Goal: Browse casually: Explore the website without a specific task or goal

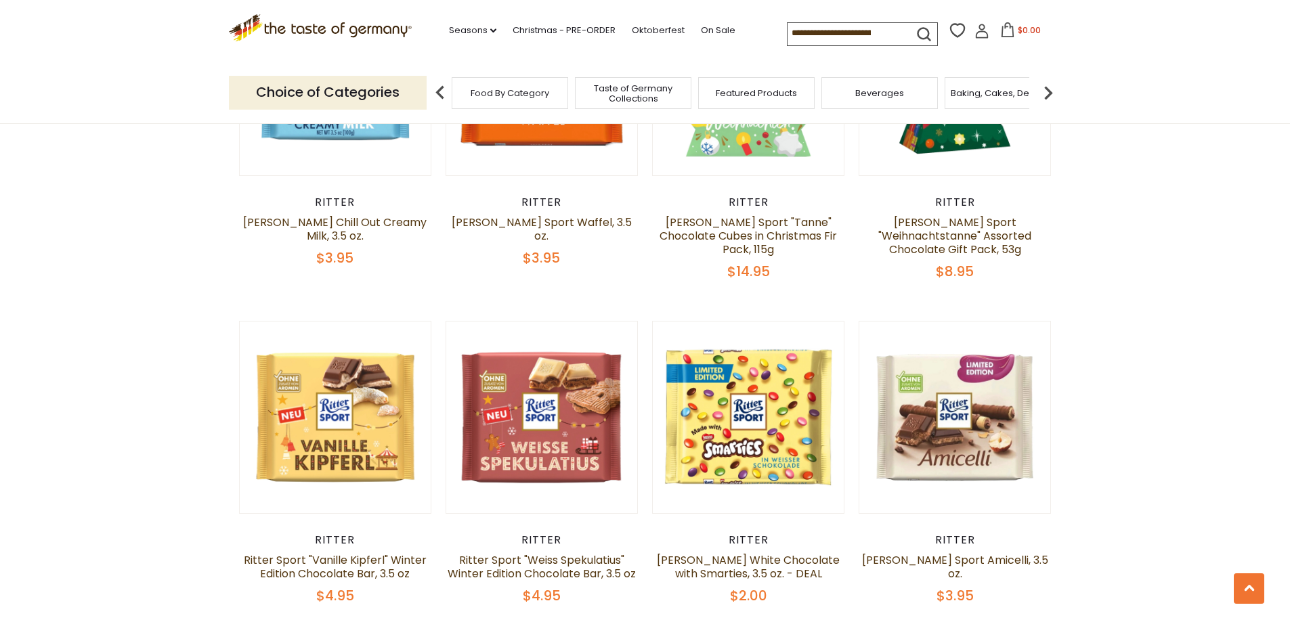
scroll to position [2641, 0]
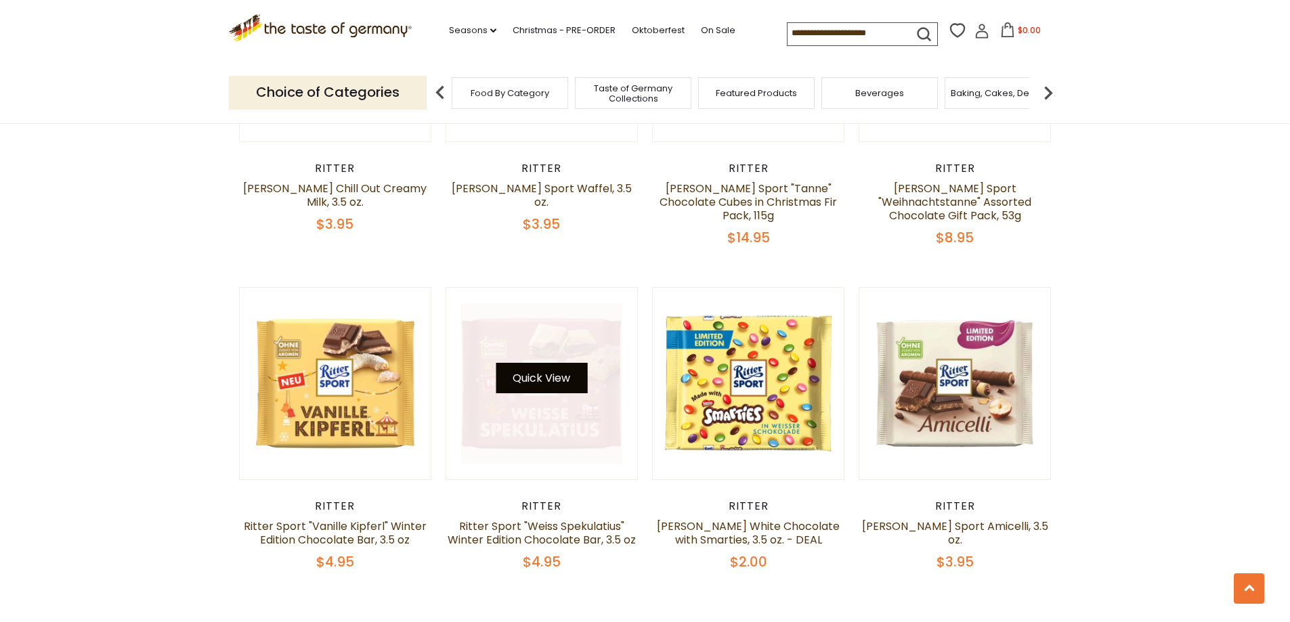
click at [551, 363] on button "Quick View" at bounding box center [541, 378] width 91 height 30
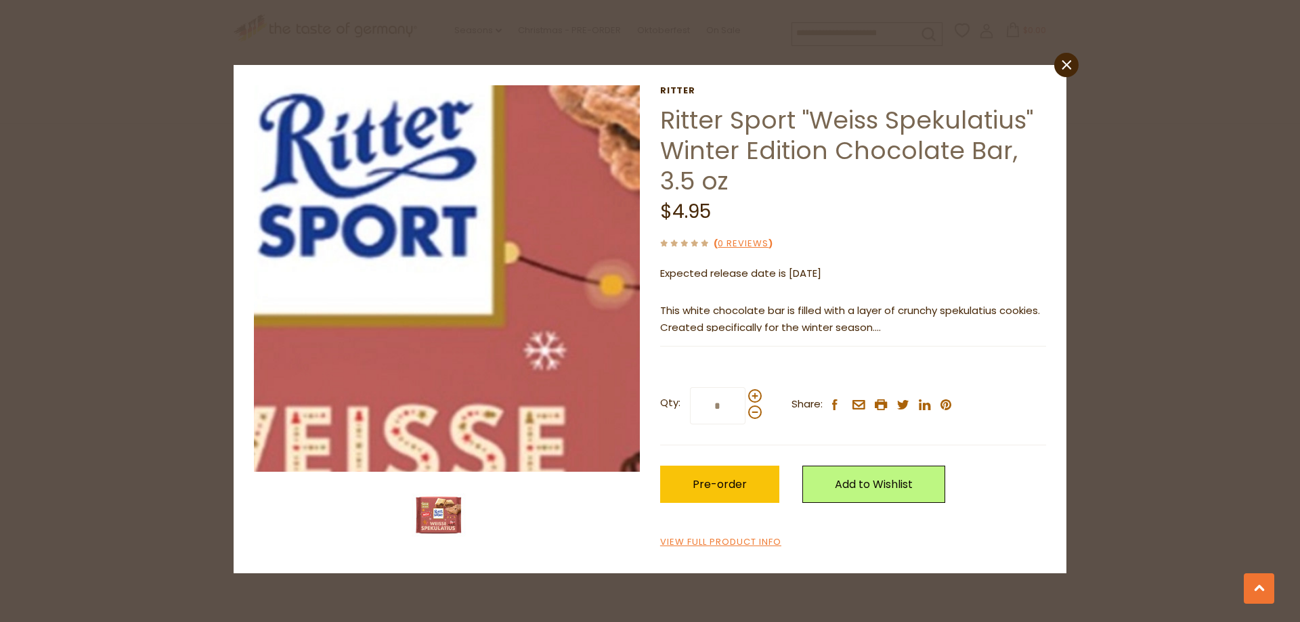
click at [475, 298] on img at bounding box center [447, 278] width 387 height 387
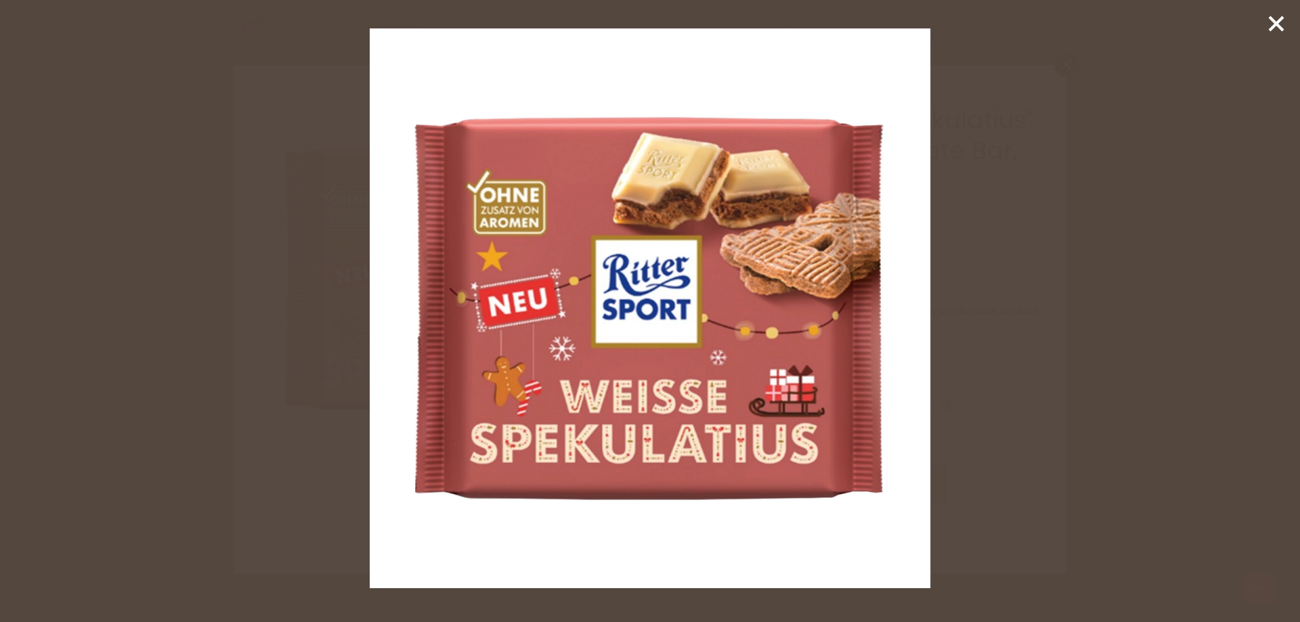
click at [1274, 26] on line at bounding box center [1277, 24] width 14 height 14
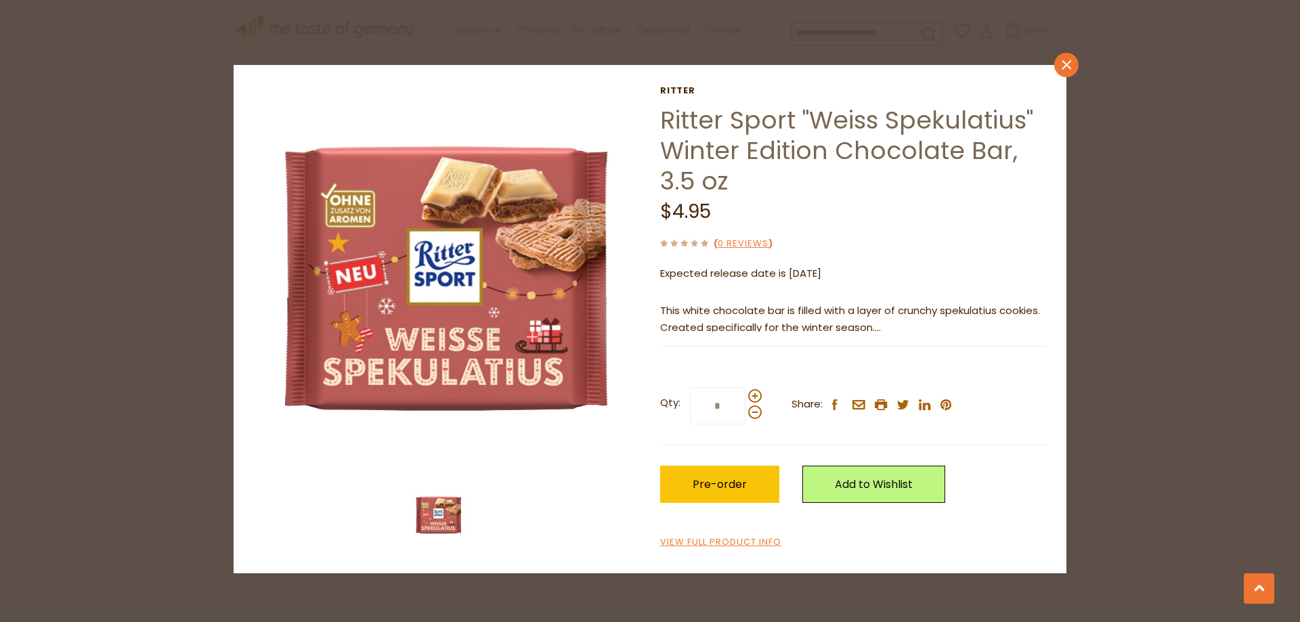
click at [1071, 60] on icon "close" at bounding box center [1067, 65] width 10 height 10
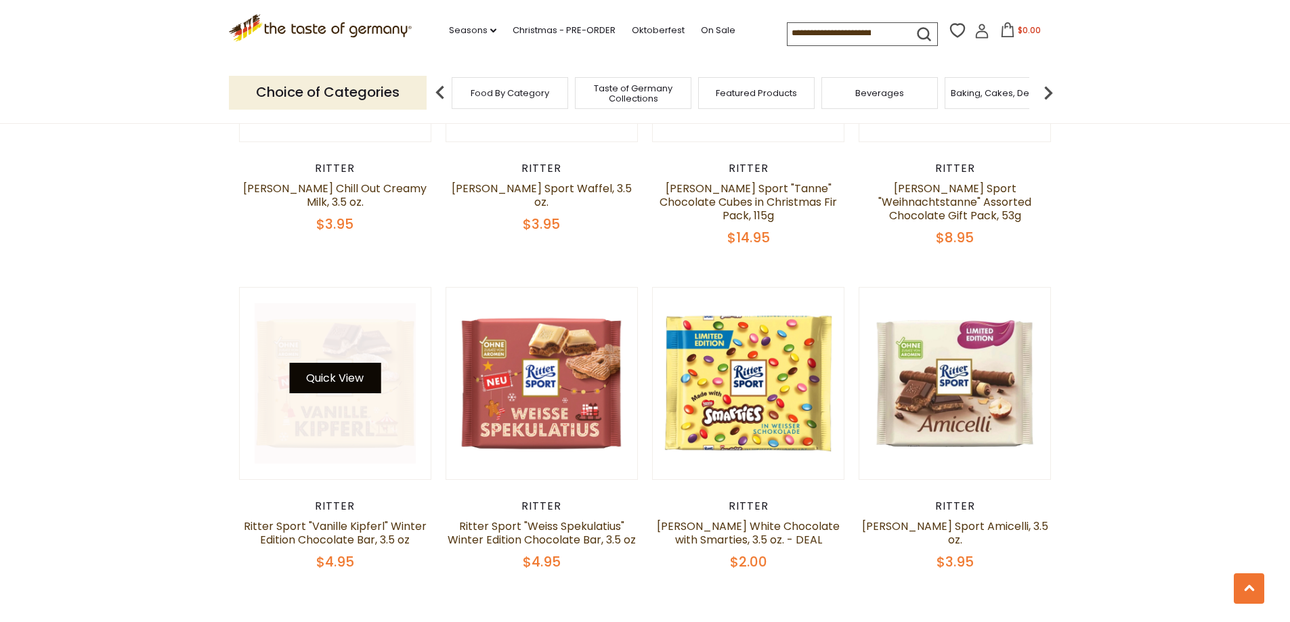
click at [347, 363] on button "Quick View" at bounding box center [334, 378] width 91 height 30
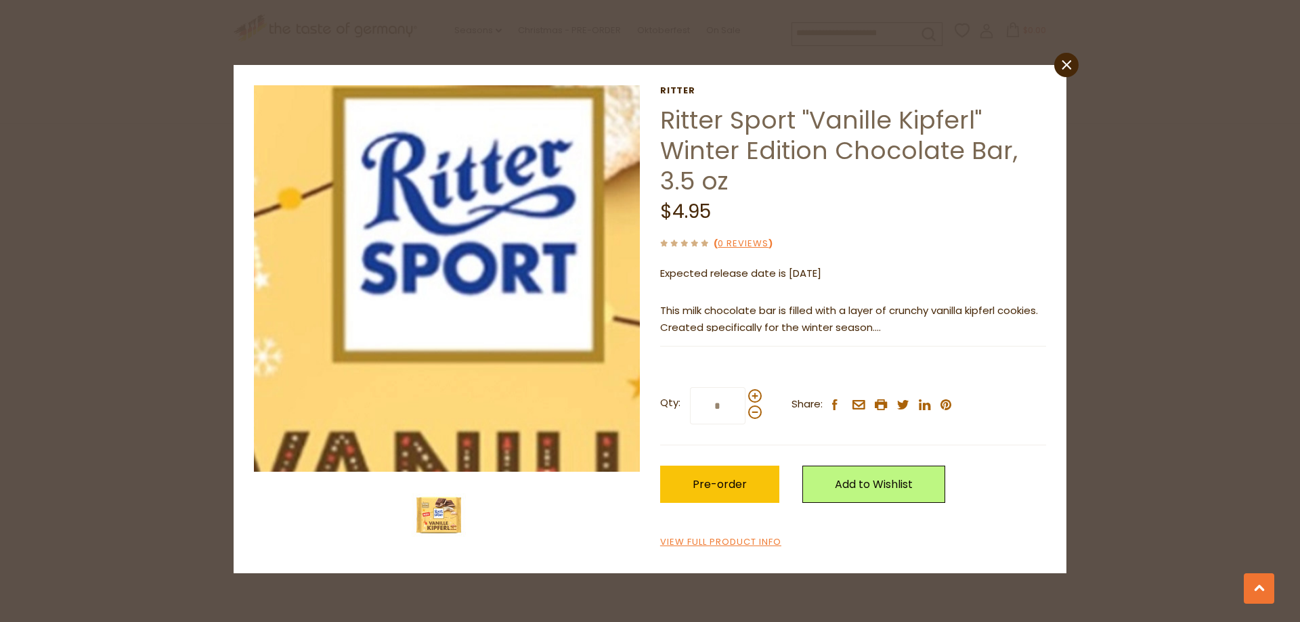
click at [437, 283] on img at bounding box center [447, 278] width 387 height 387
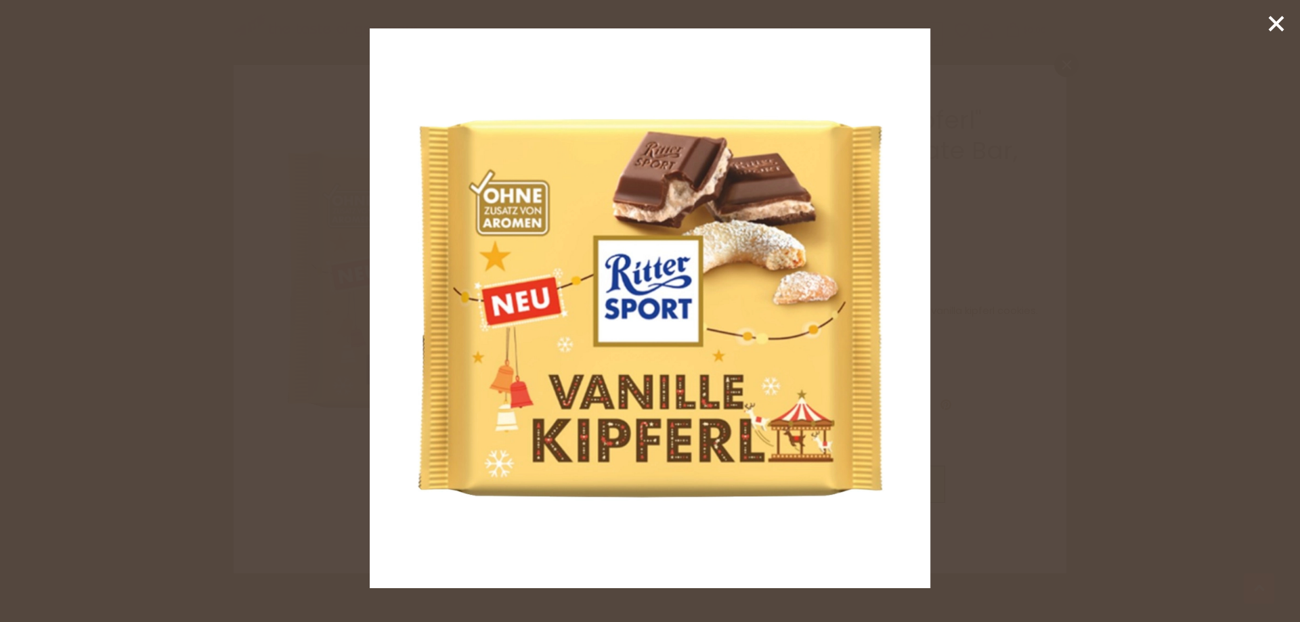
click at [1274, 28] on icon at bounding box center [1276, 24] width 20 height 20
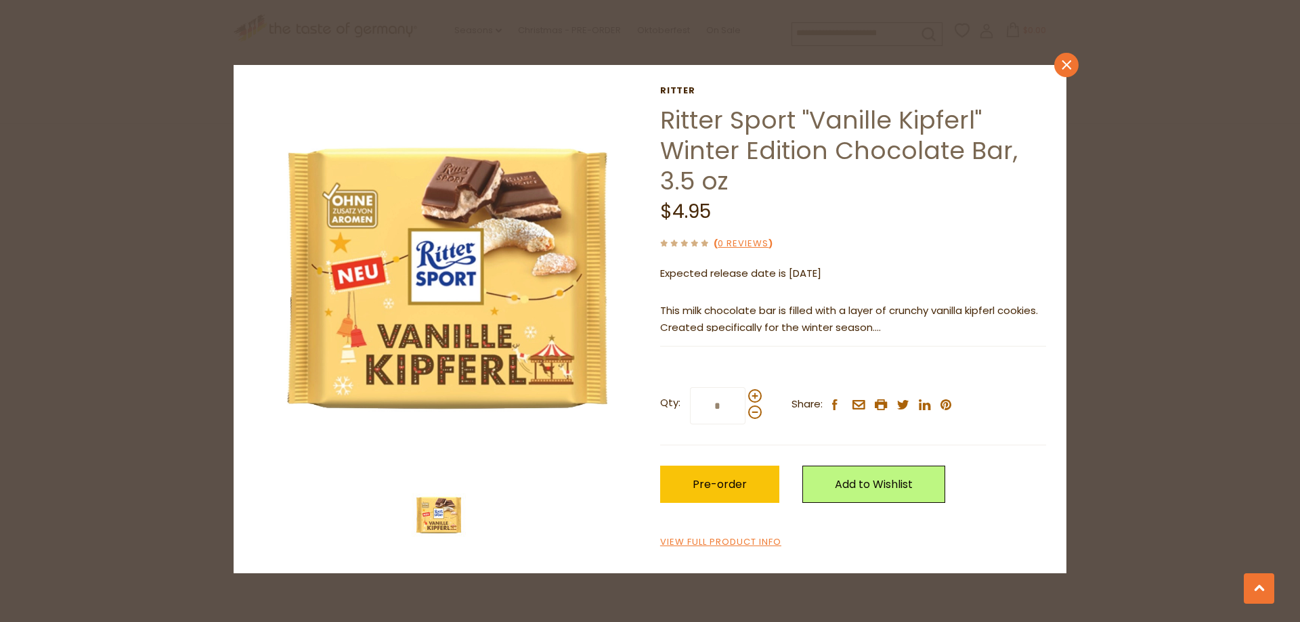
click at [1060, 61] on link "close" at bounding box center [1066, 65] width 24 height 24
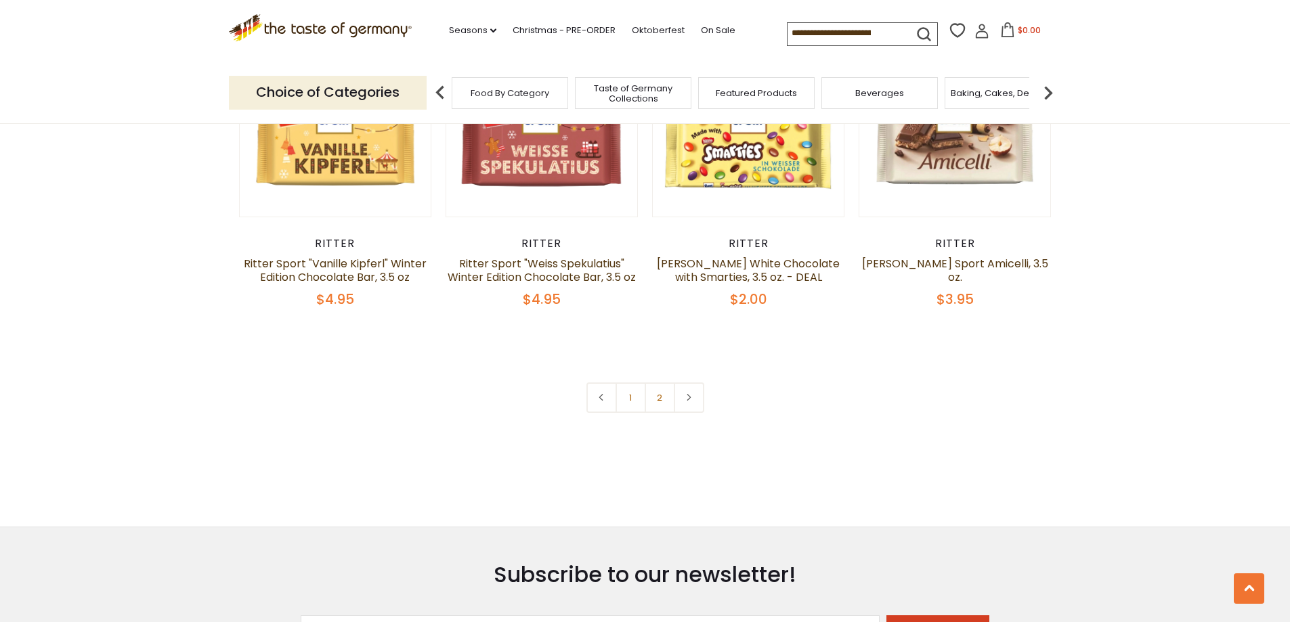
scroll to position [2912, 0]
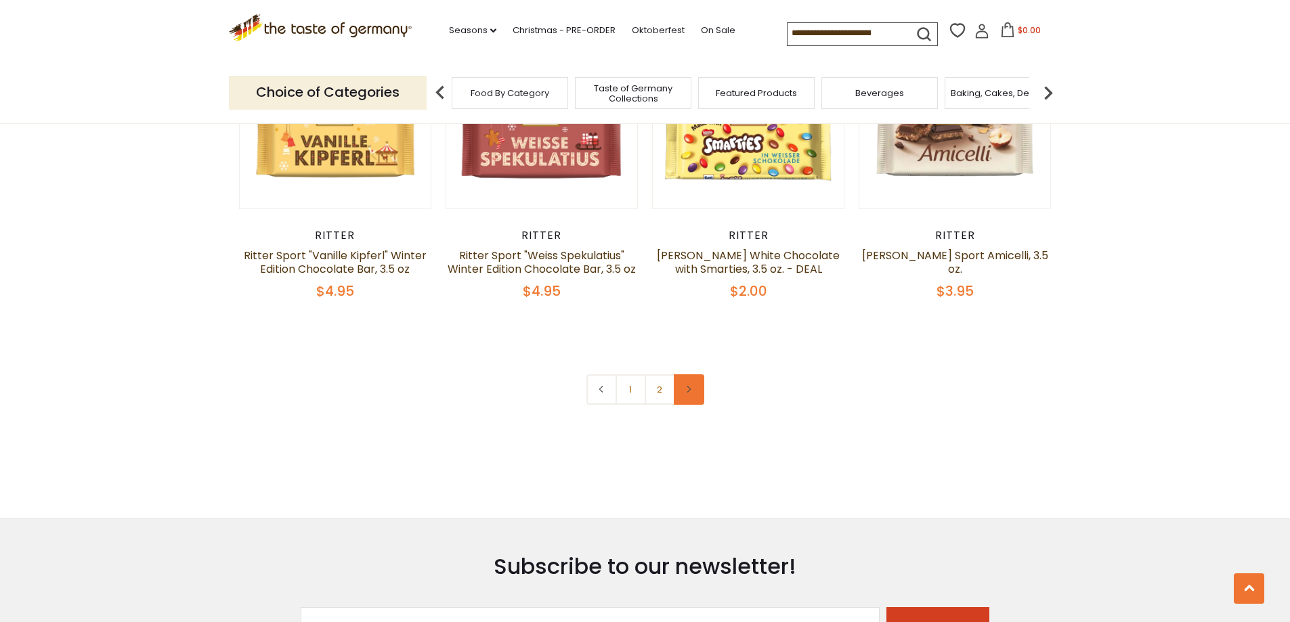
click at [691, 386] on icon at bounding box center [689, 389] width 8 height 7
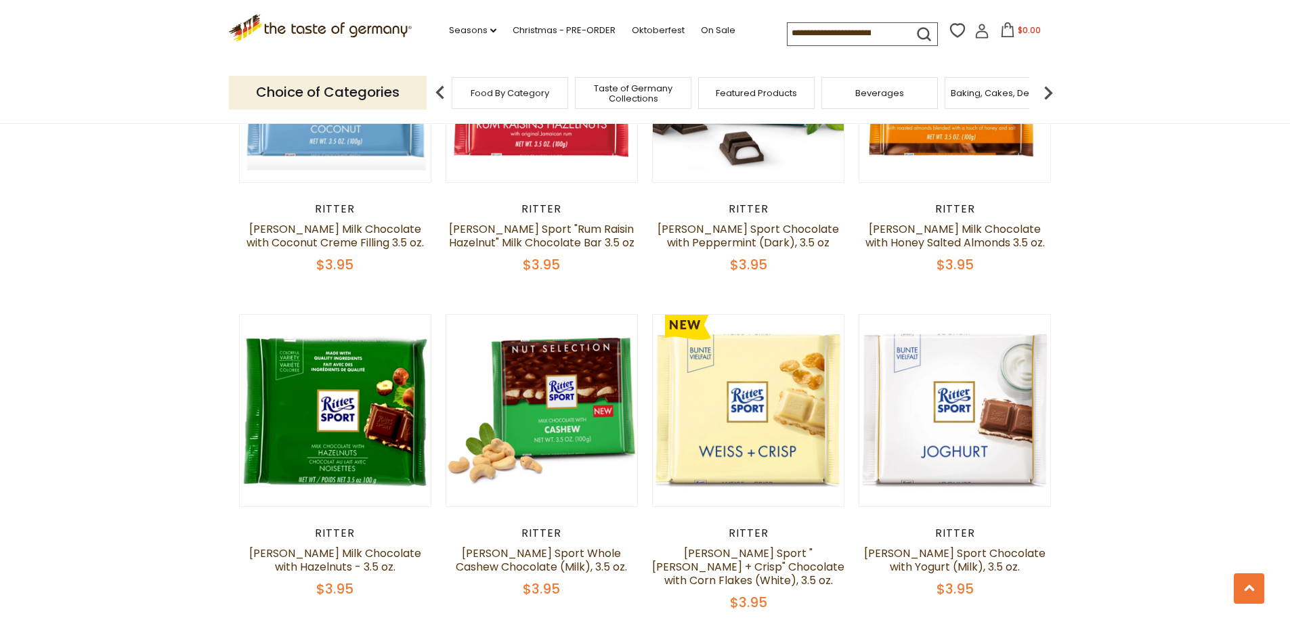
scroll to position [1287, 0]
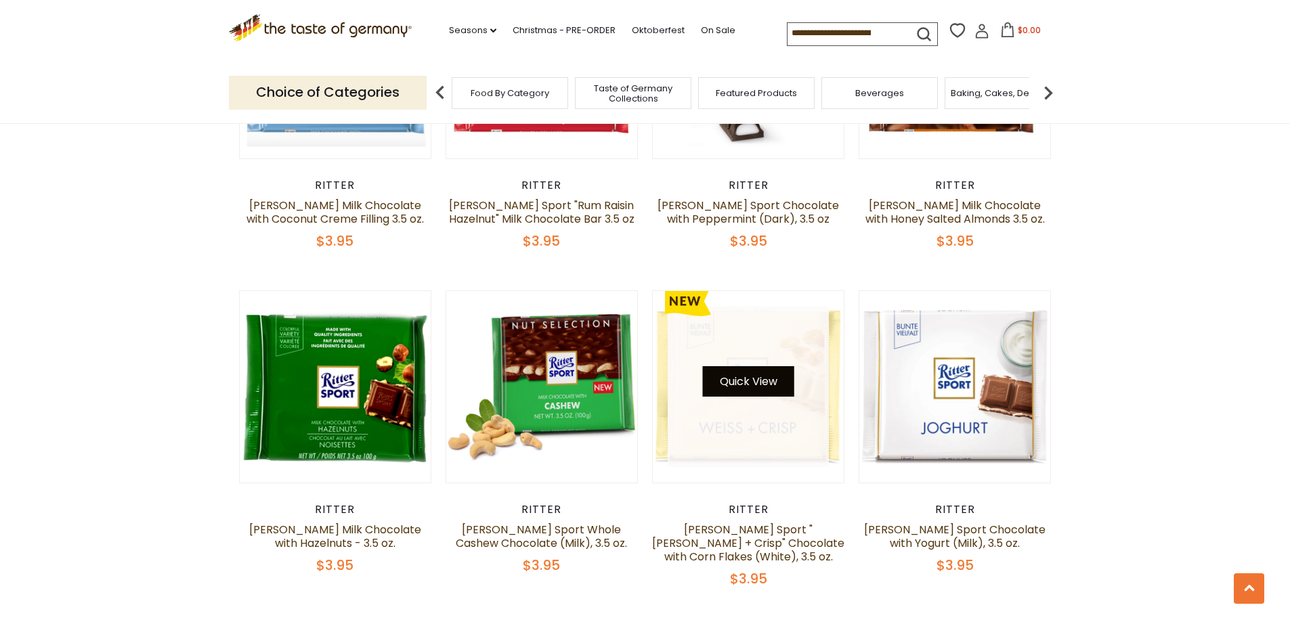
click at [727, 366] on button "Quick View" at bounding box center [748, 381] width 91 height 30
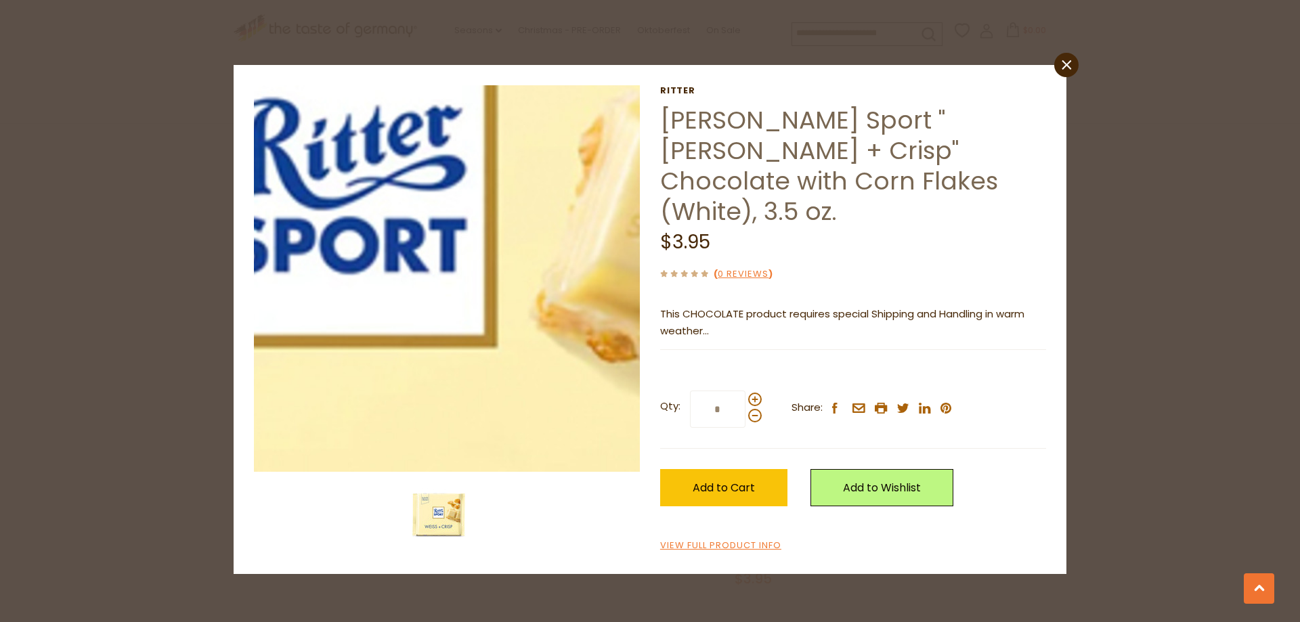
click at [483, 286] on img at bounding box center [447, 278] width 387 height 387
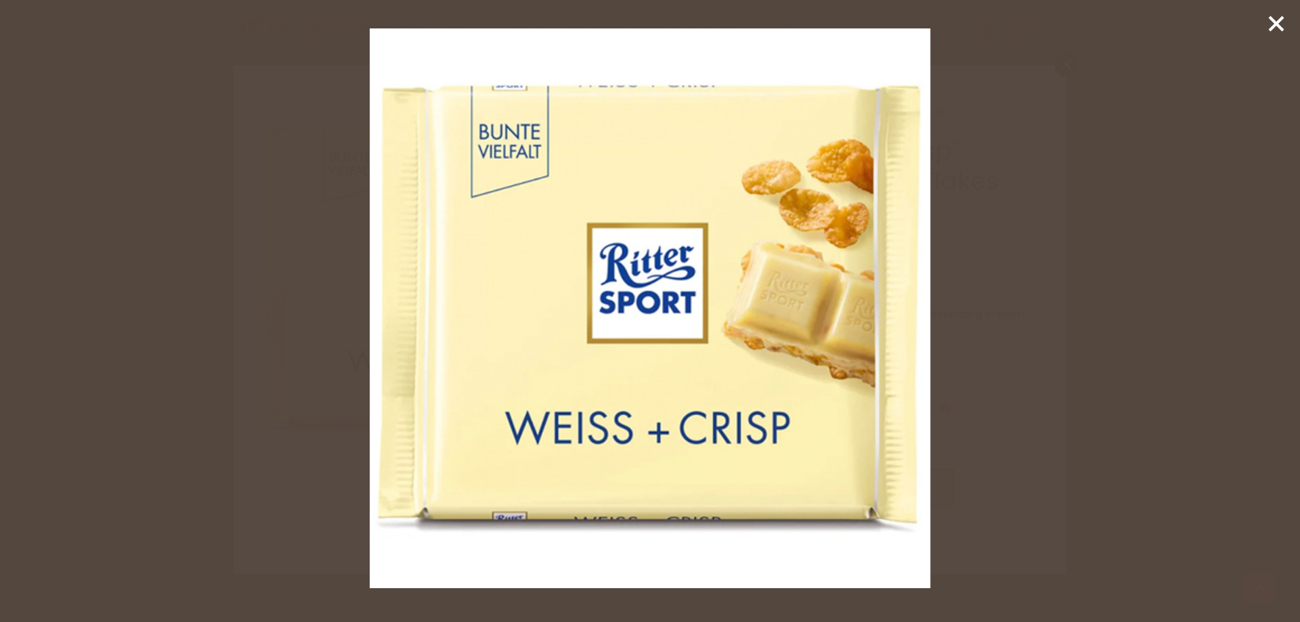
click at [1271, 26] on icon at bounding box center [1276, 24] width 20 height 20
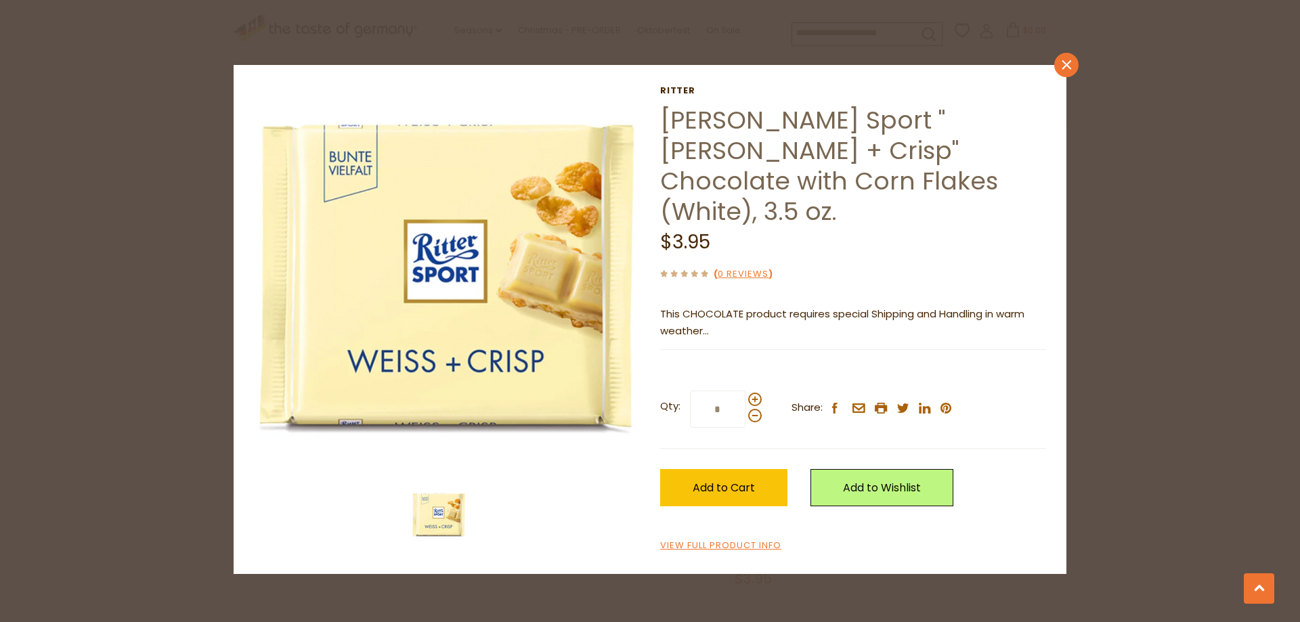
click at [1064, 70] on link "close" at bounding box center [1066, 65] width 24 height 24
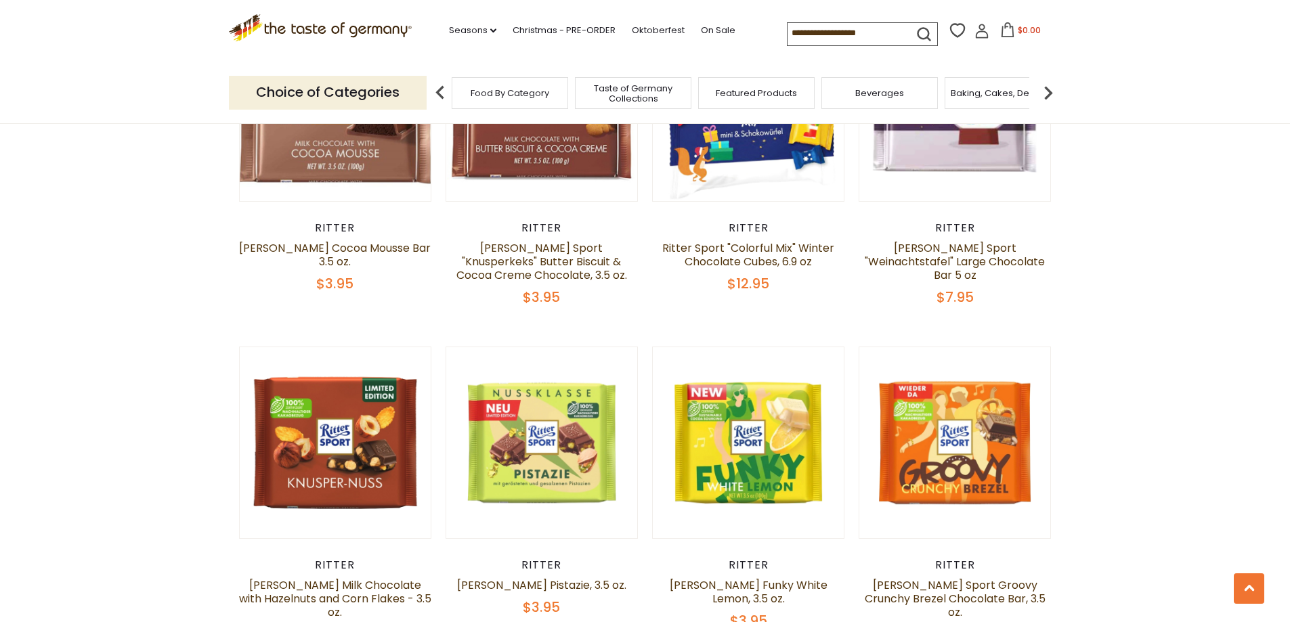
scroll to position [2031, 0]
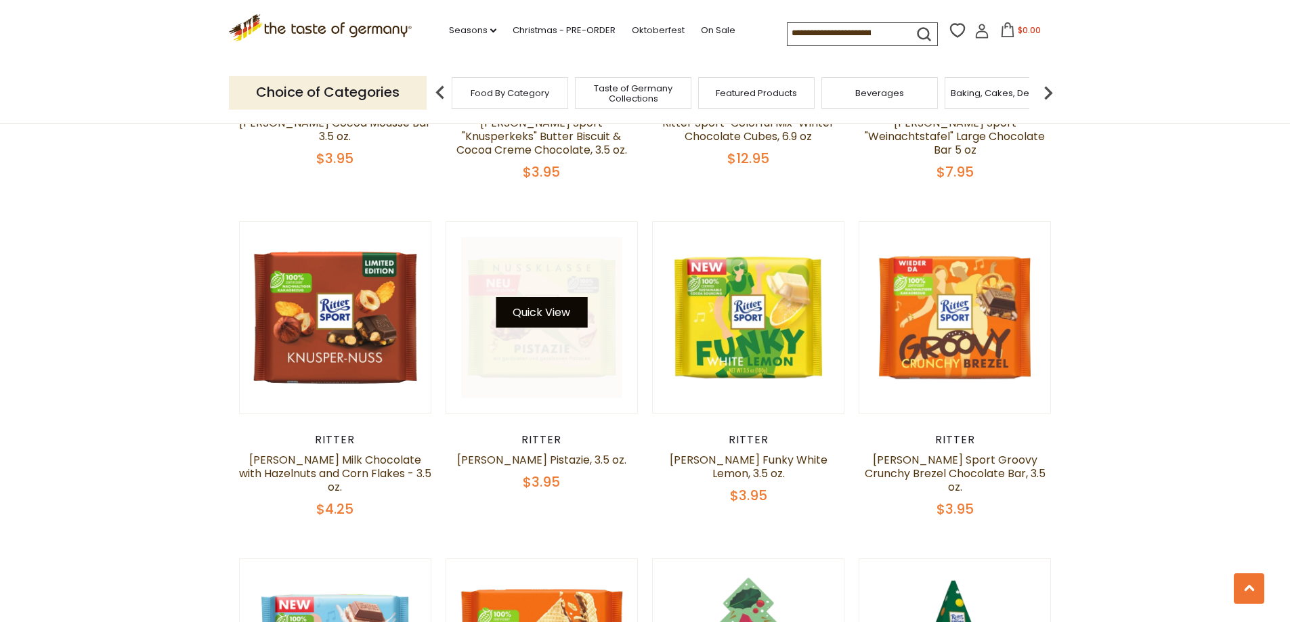
click at [544, 297] on button "Quick View" at bounding box center [541, 312] width 91 height 30
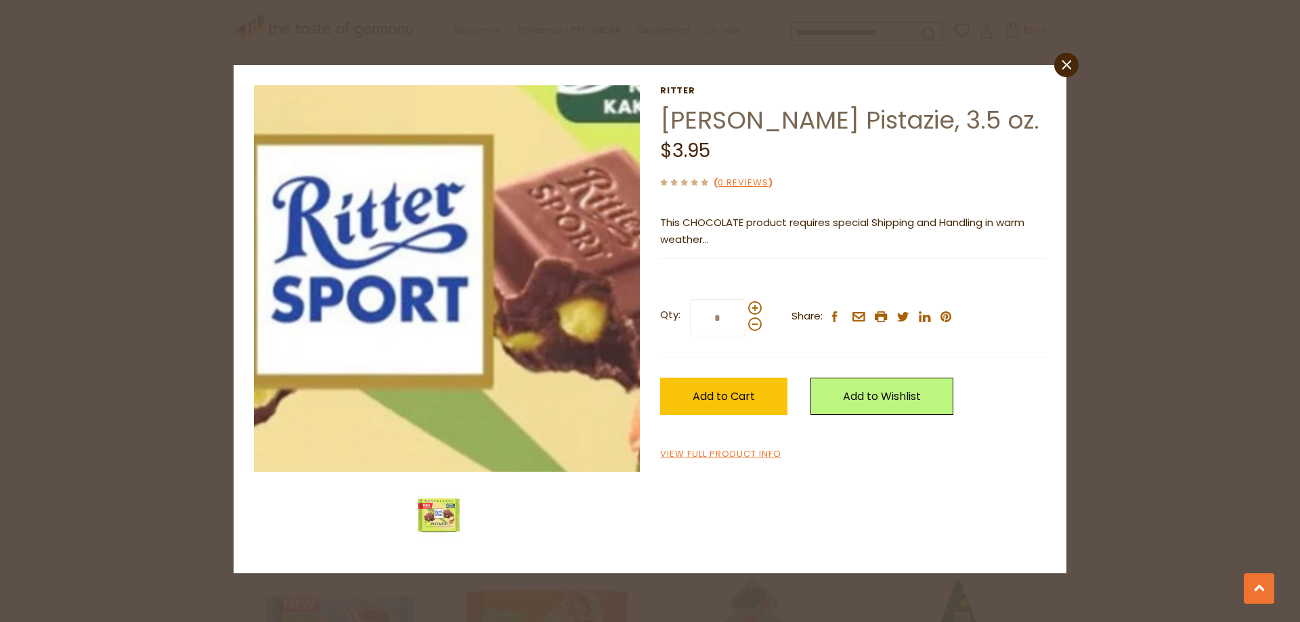
click at [477, 270] on img at bounding box center [447, 278] width 387 height 387
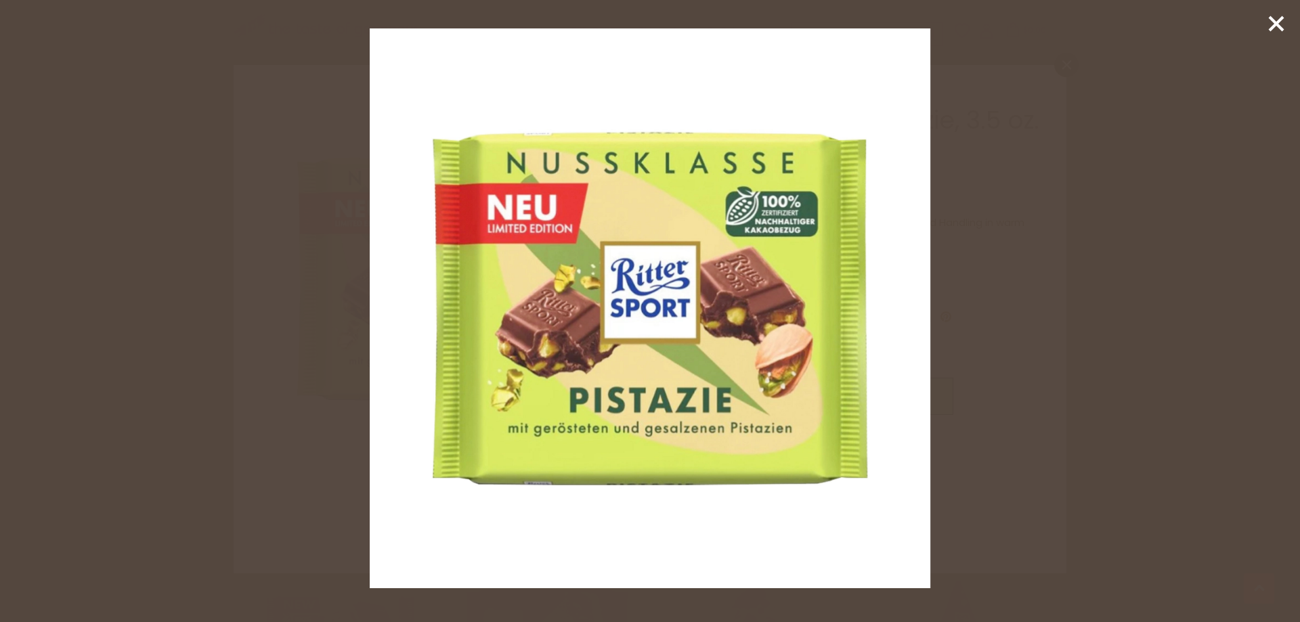
click at [1271, 19] on line at bounding box center [1277, 24] width 14 height 14
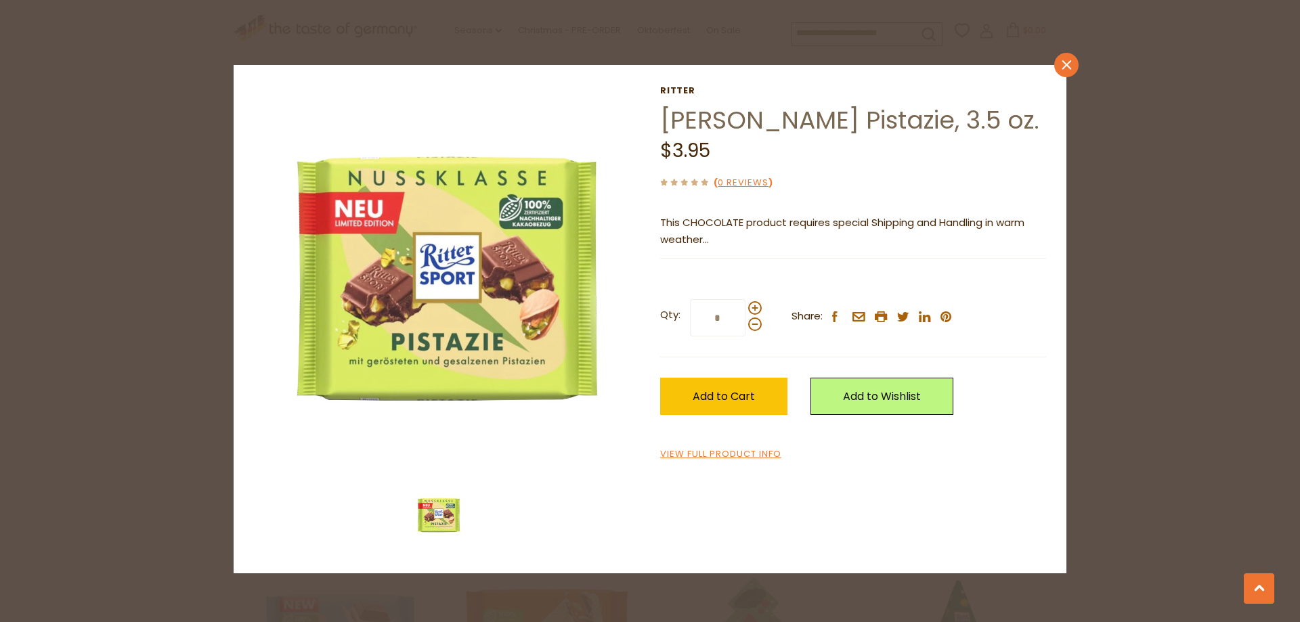
click at [1064, 62] on icon at bounding box center [1066, 64] width 9 height 9
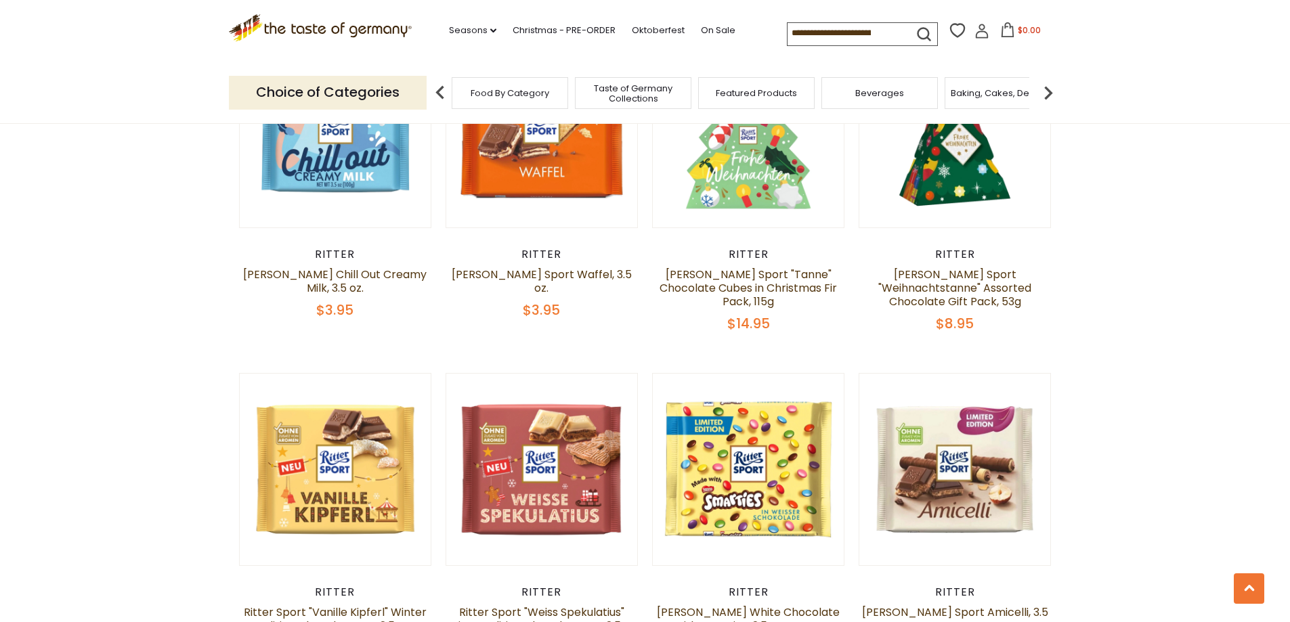
scroll to position [2641, 0]
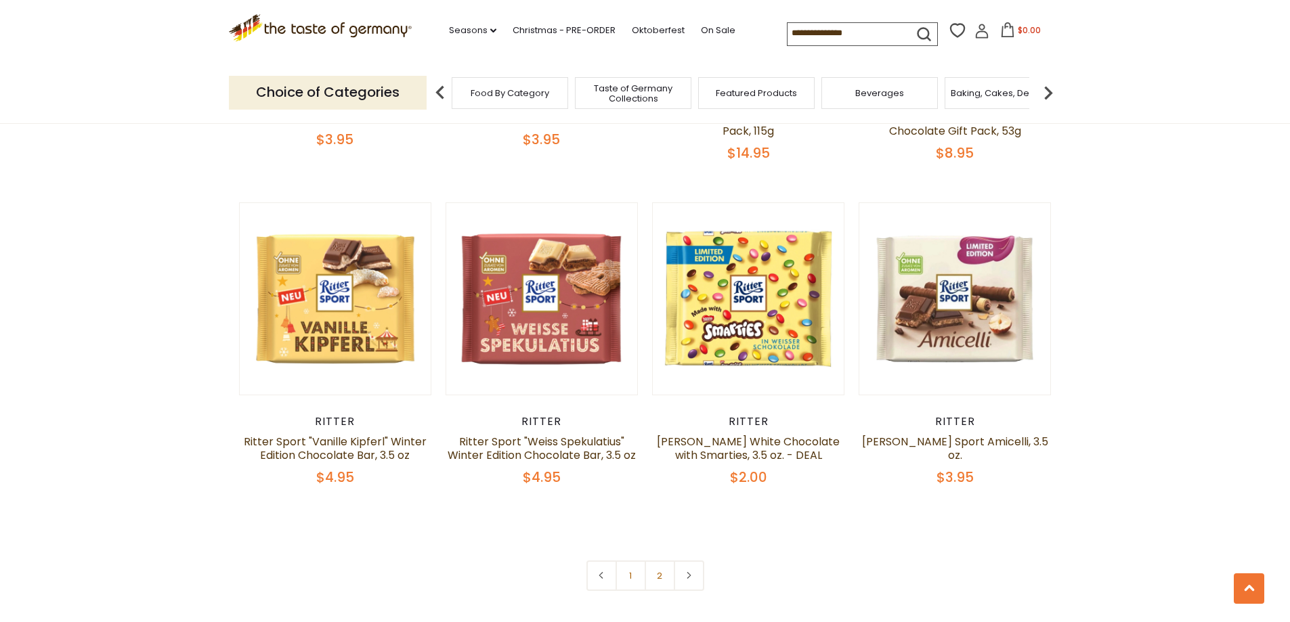
scroll to position [2776, 0]
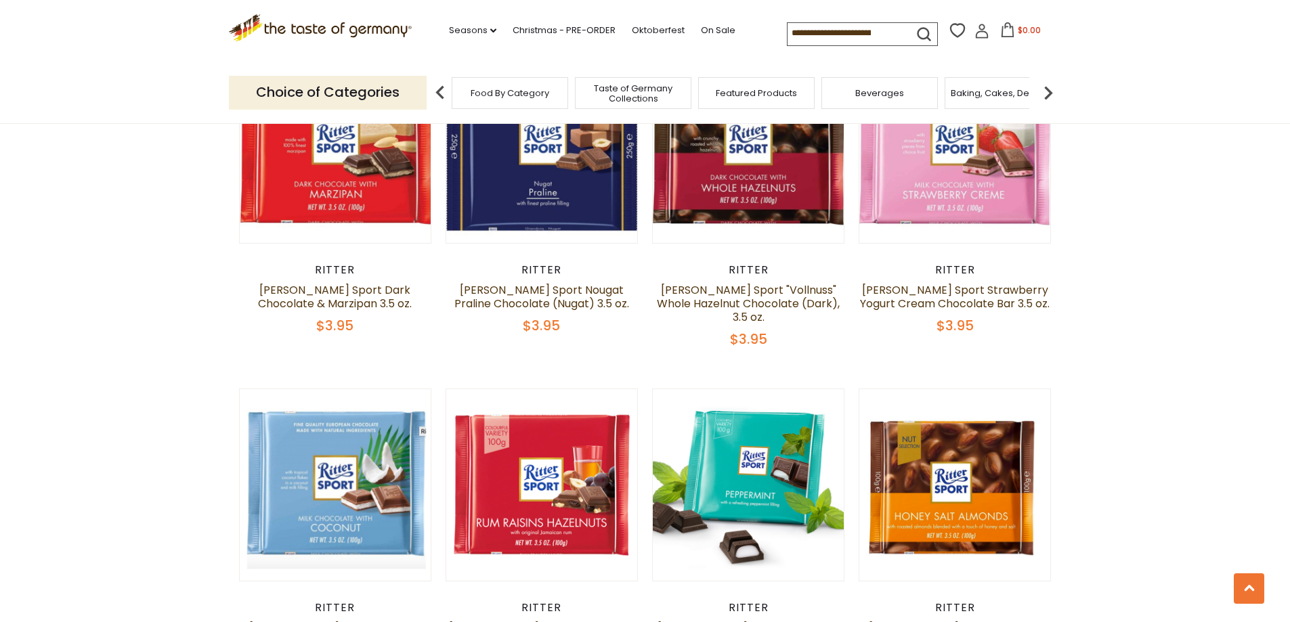
scroll to position [880, 0]
